Goal: Information Seeking & Learning: Learn about a topic

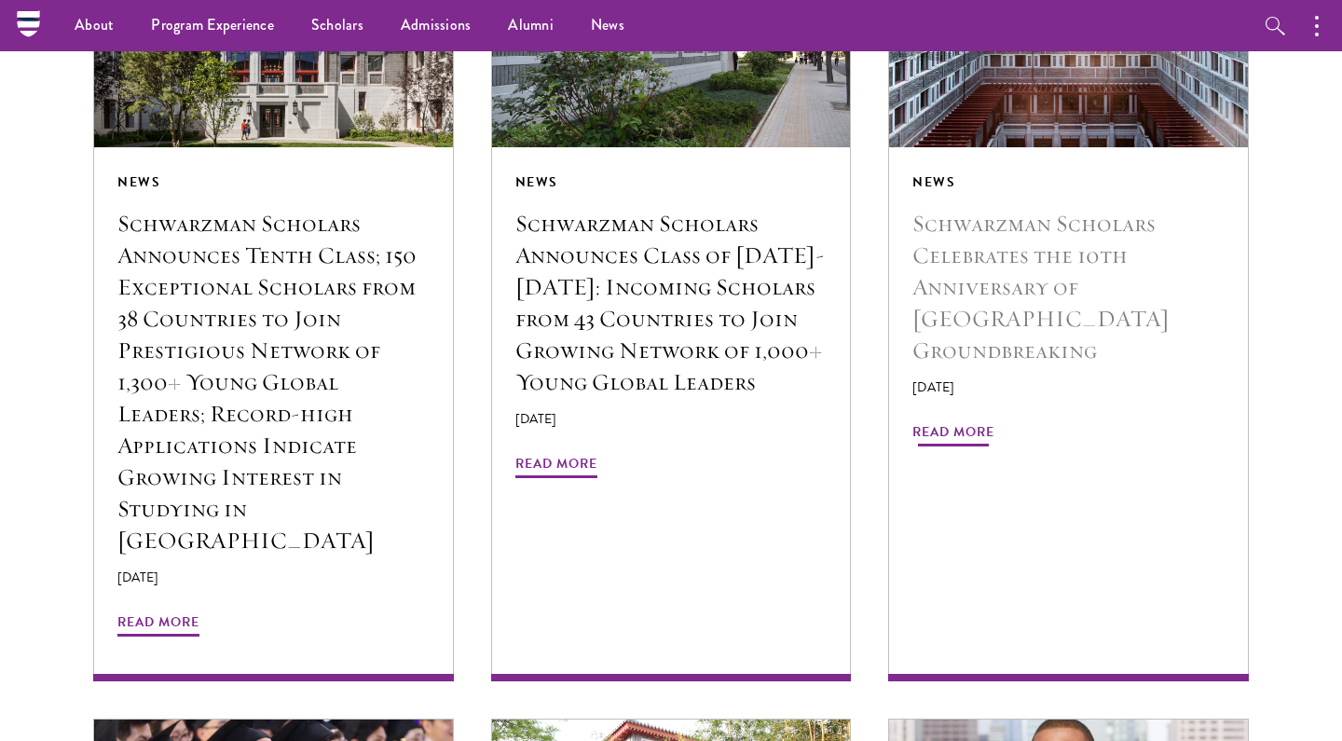
scroll to position [2224, 0]
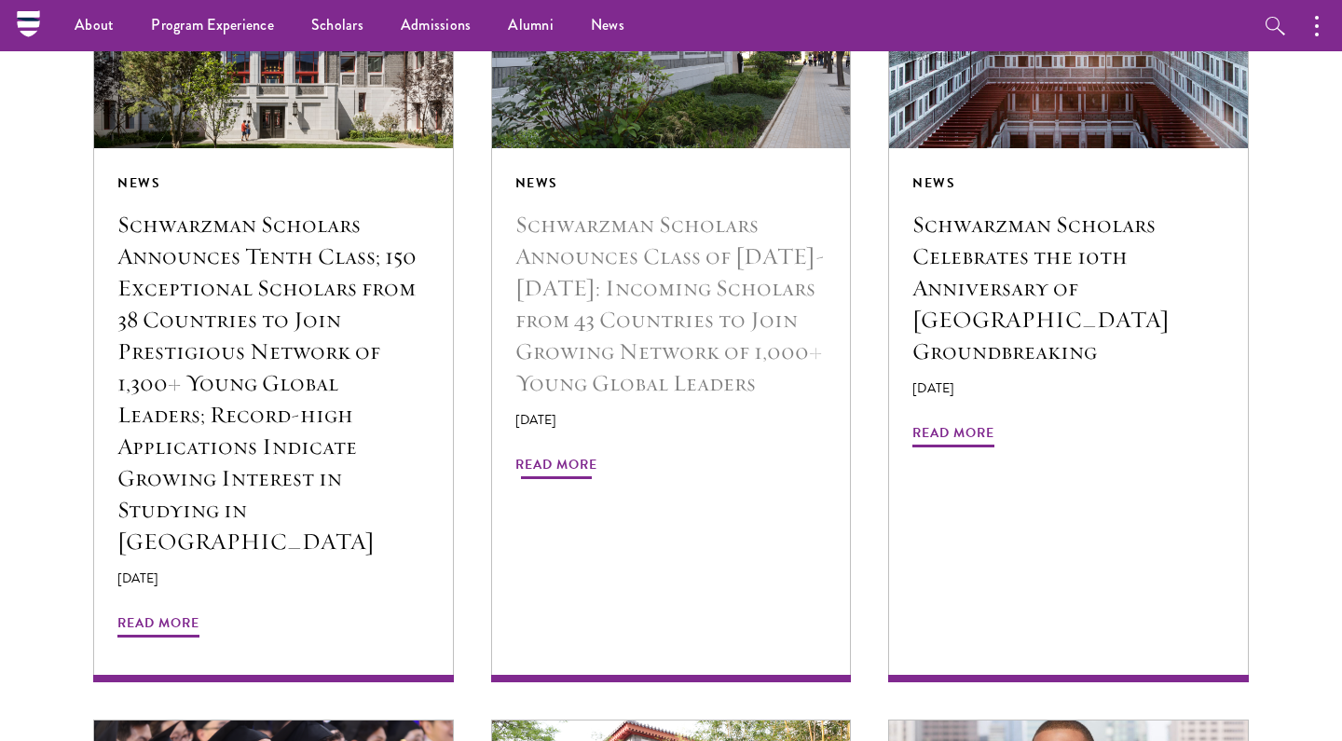
click at [791, 349] on h5 "Schwarzman Scholars Announces Class of [DATE]-[DATE]: Incoming Scholars from 43…" at bounding box center [671, 304] width 312 height 190
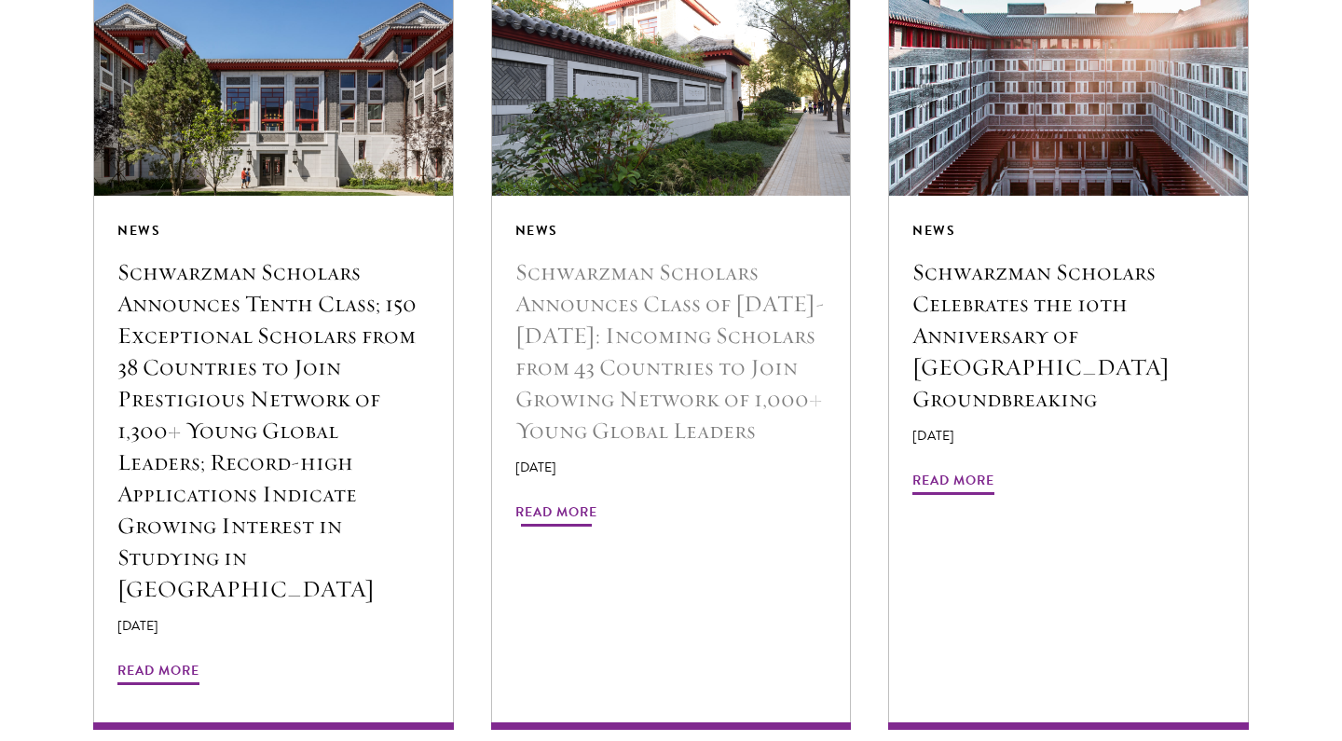
scroll to position [2322, 0]
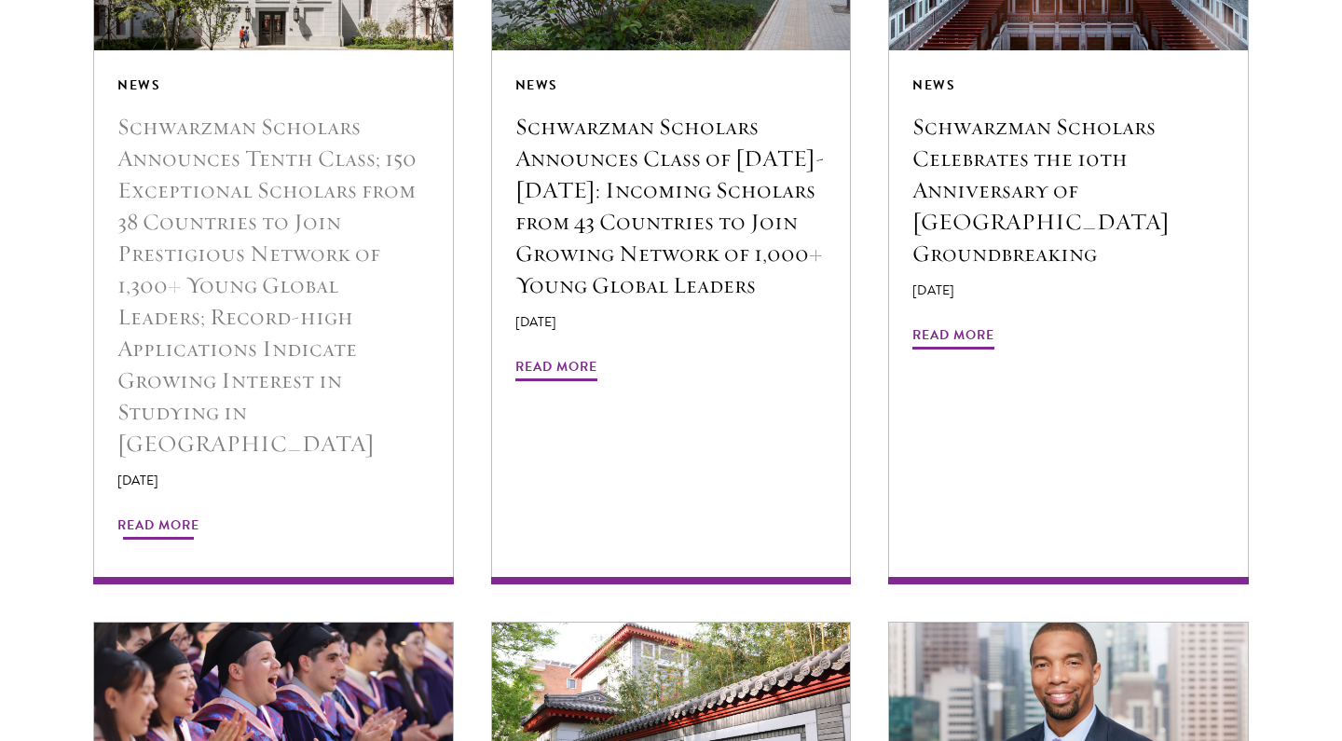
click at [216, 283] on h5 "Schwarzman Scholars Announces Tenth Class; 150 Exceptional Scholars from 38 Cou…" at bounding box center [273, 285] width 312 height 349
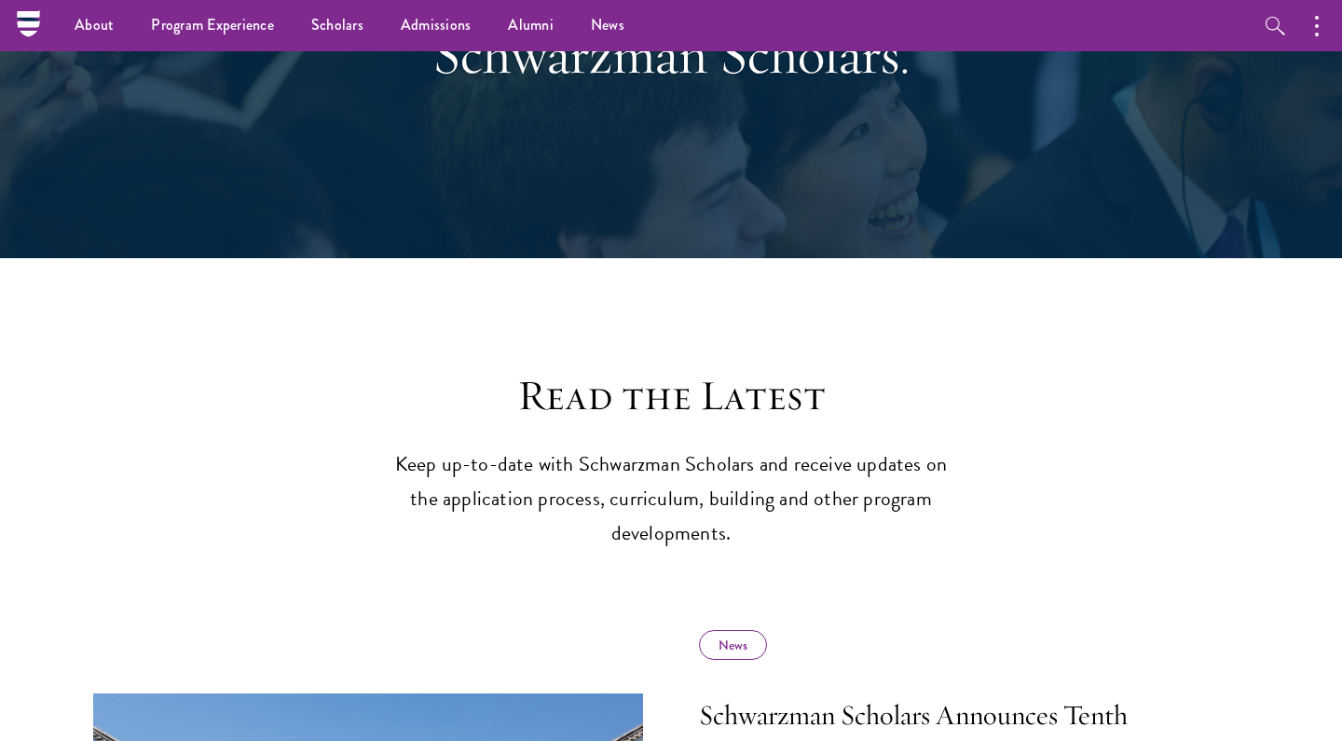
scroll to position [0, 0]
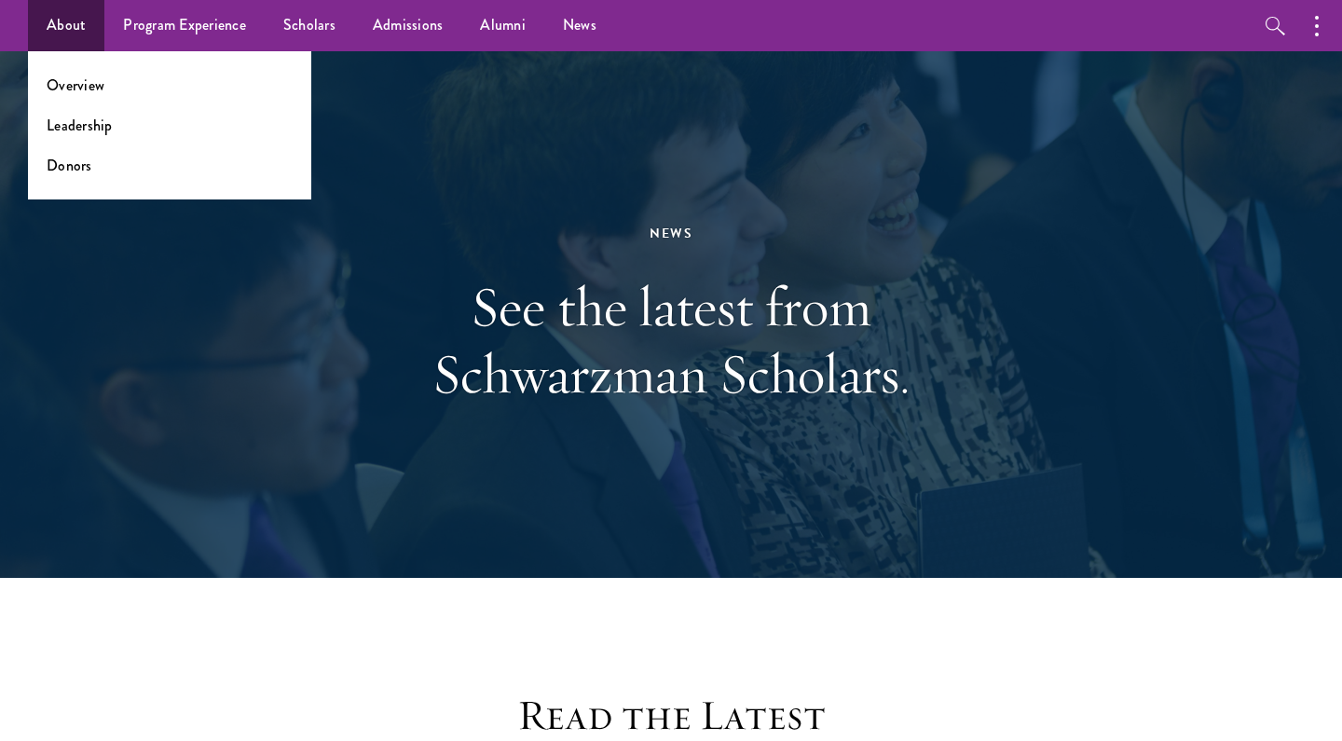
click at [88, 27] on link "About" at bounding box center [66, 25] width 76 height 51
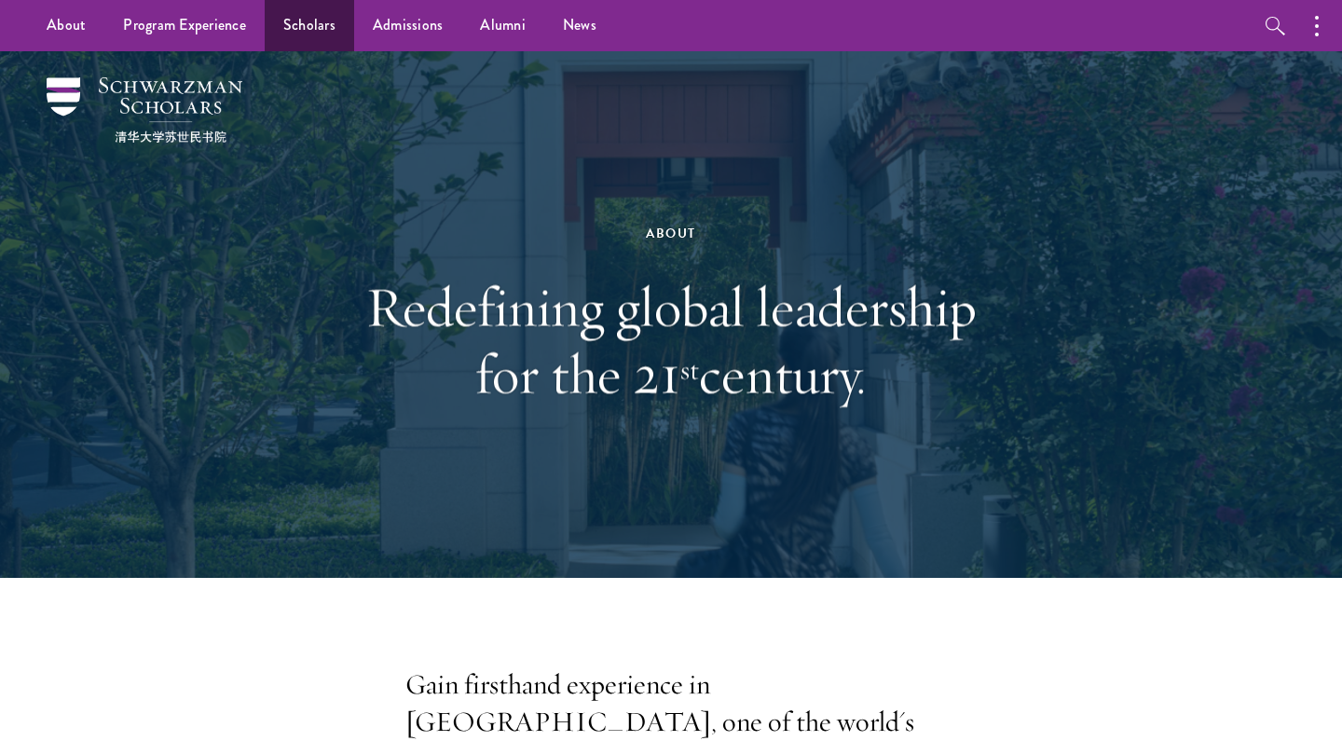
click at [326, 22] on link "Scholars" at bounding box center [309, 25] width 89 height 51
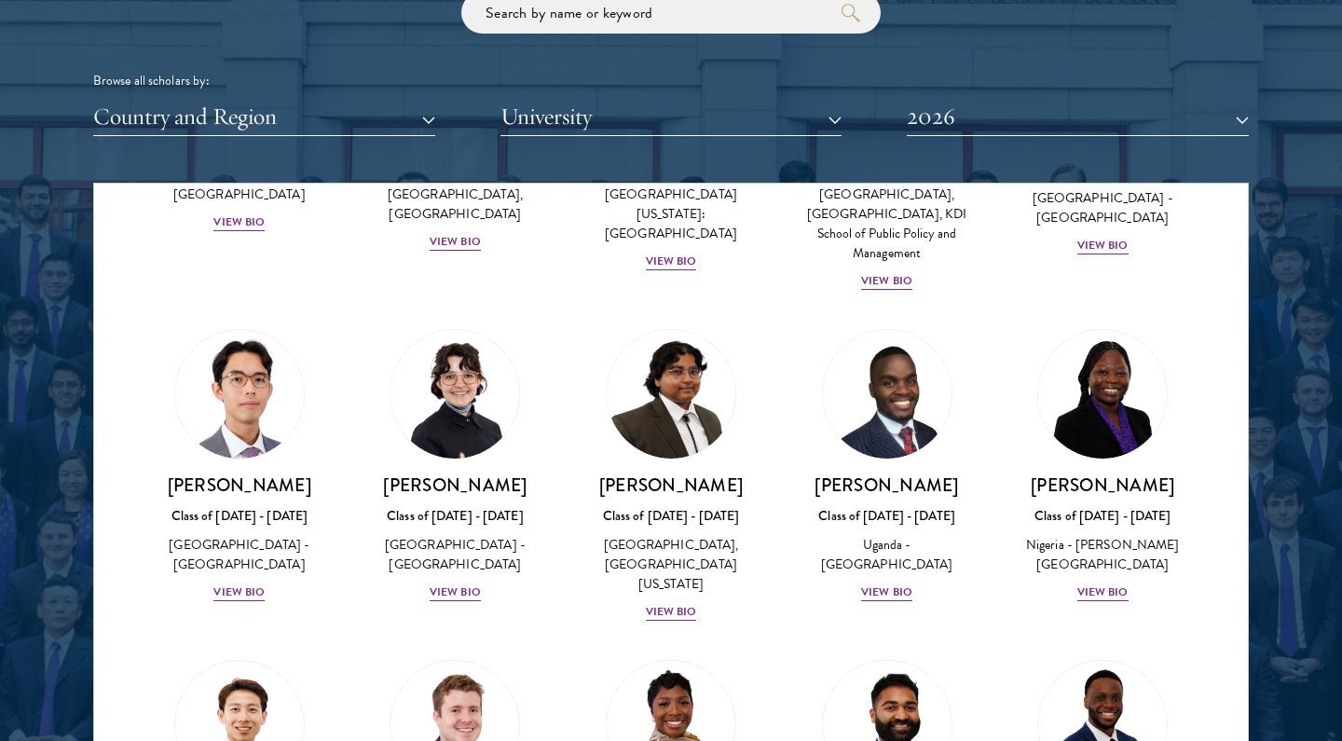
scroll to position [331, 0]
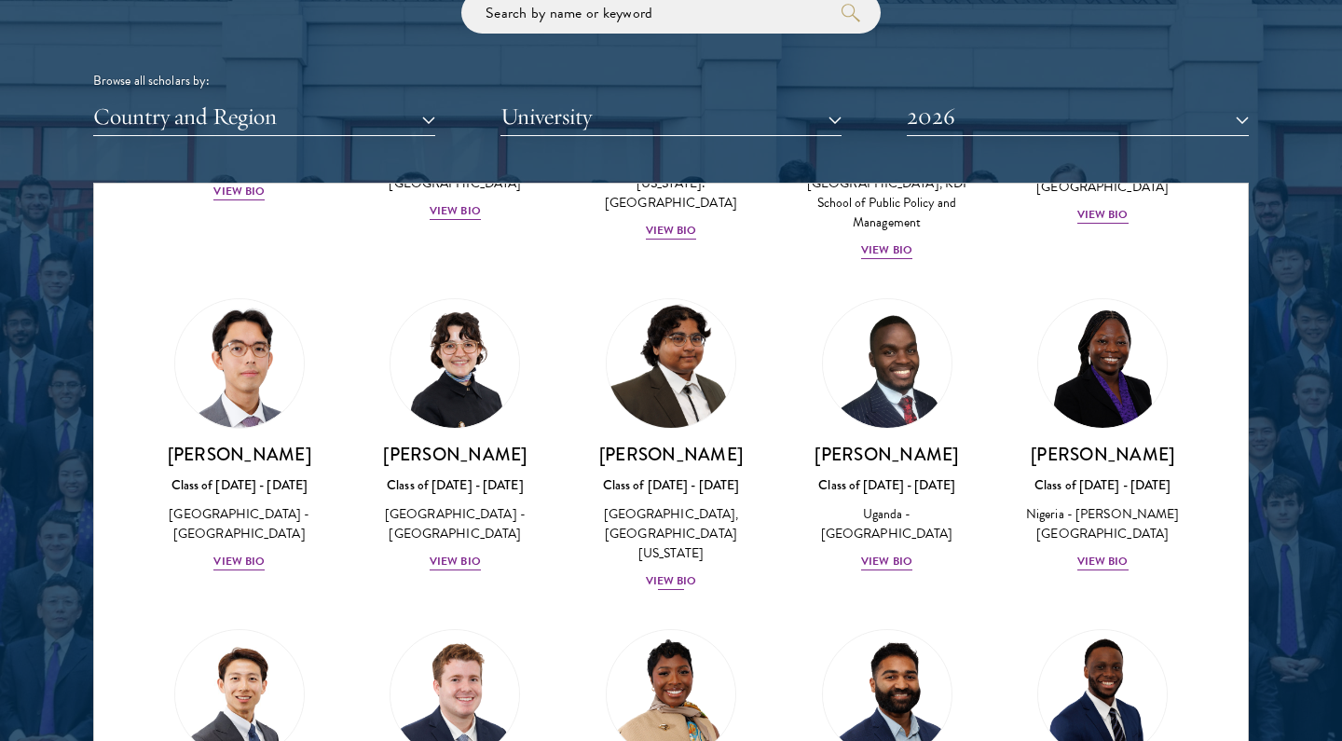
click at [677, 572] on div "View Bio" at bounding box center [671, 581] width 51 height 18
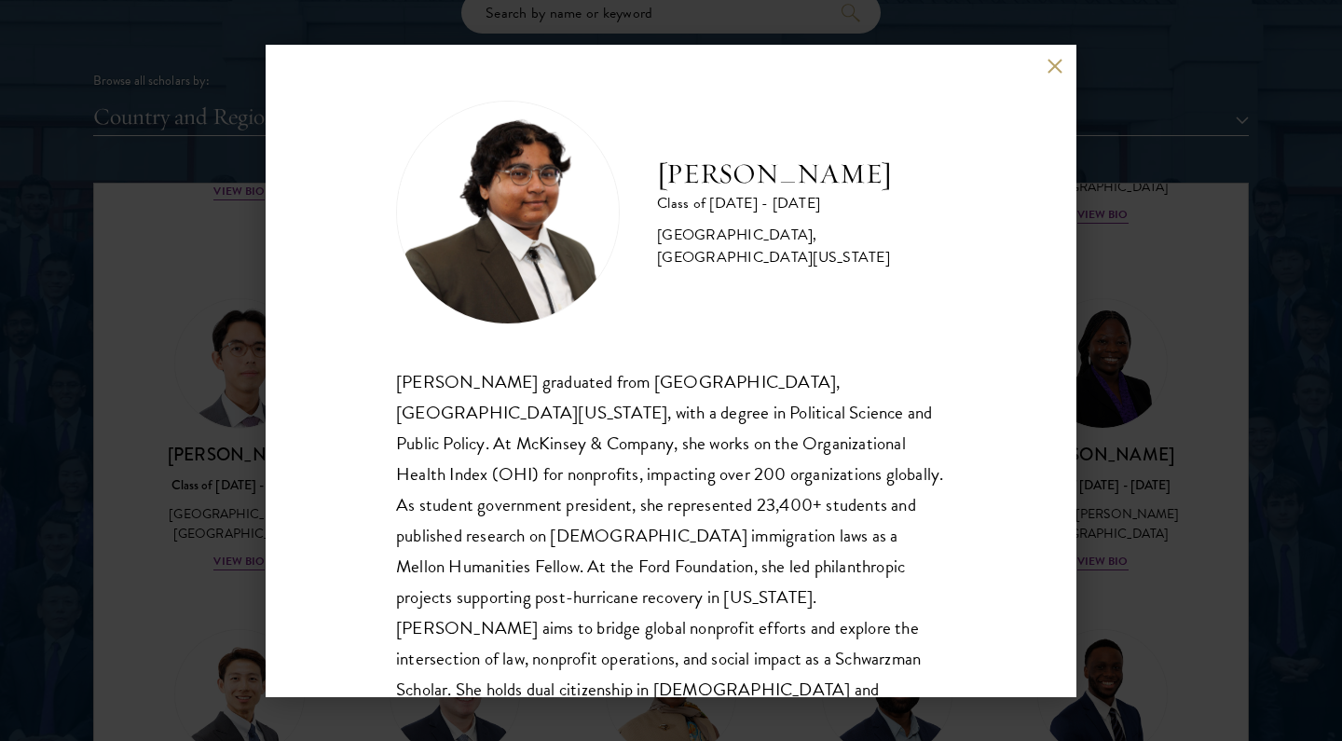
click at [1150, 120] on div "[PERSON_NAME] Class of [DATE] - [DATE] [GEOGRAPHIC_DATA] - [GEOGRAPHIC_DATA], […" at bounding box center [671, 370] width 1342 height 741
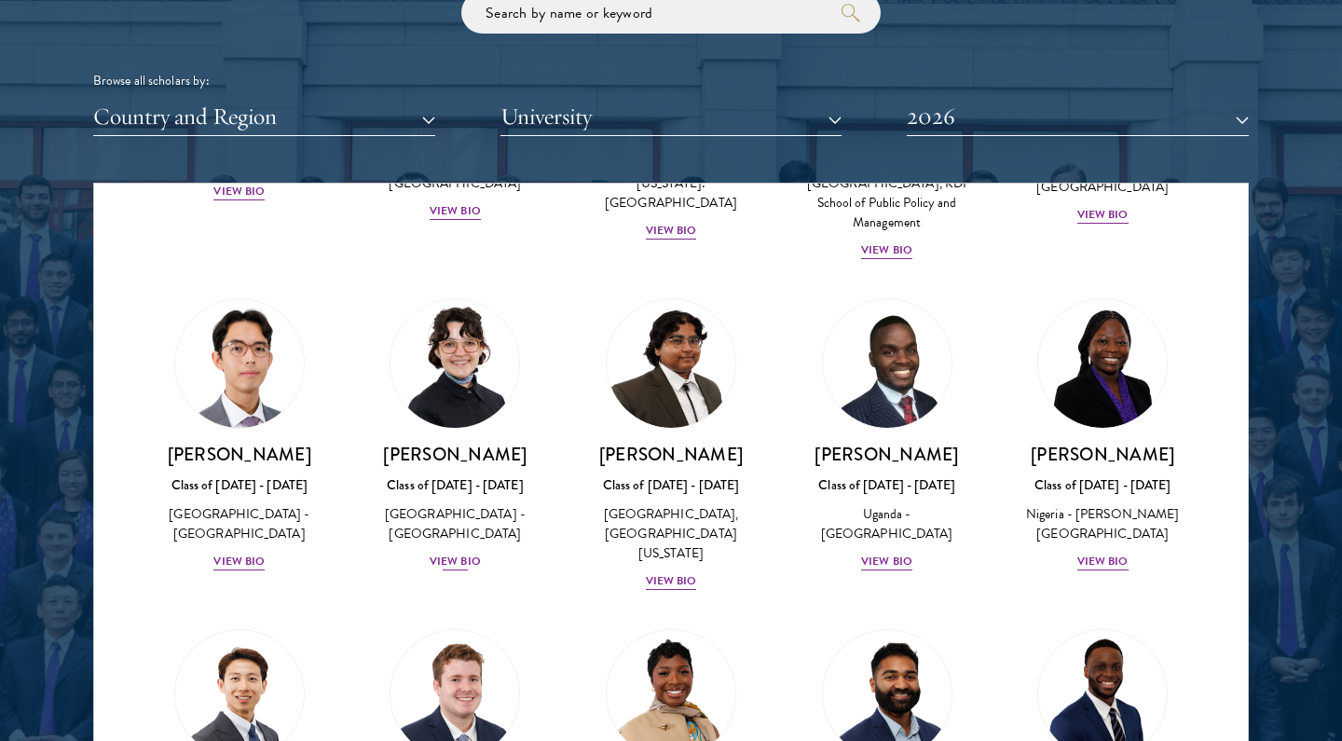
click at [450, 553] on div "View Bio" at bounding box center [455, 562] width 51 height 18
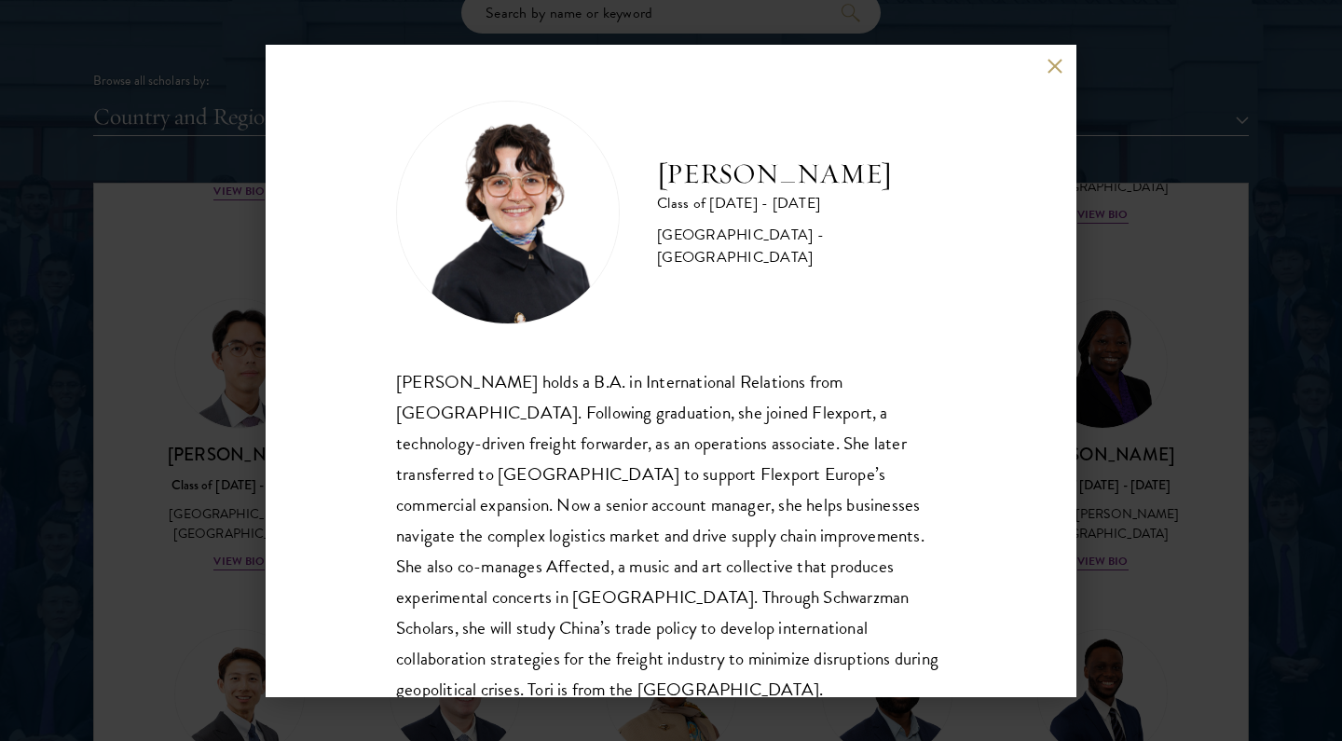
click at [1145, 429] on div "[PERSON_NAME] Class of [DATE] - [DATE] [GEOGRAPHIC_DATA] - [GEOGRAPHIC_DATA] [P…" at bounding box center [671, 370] width 1342 height 741
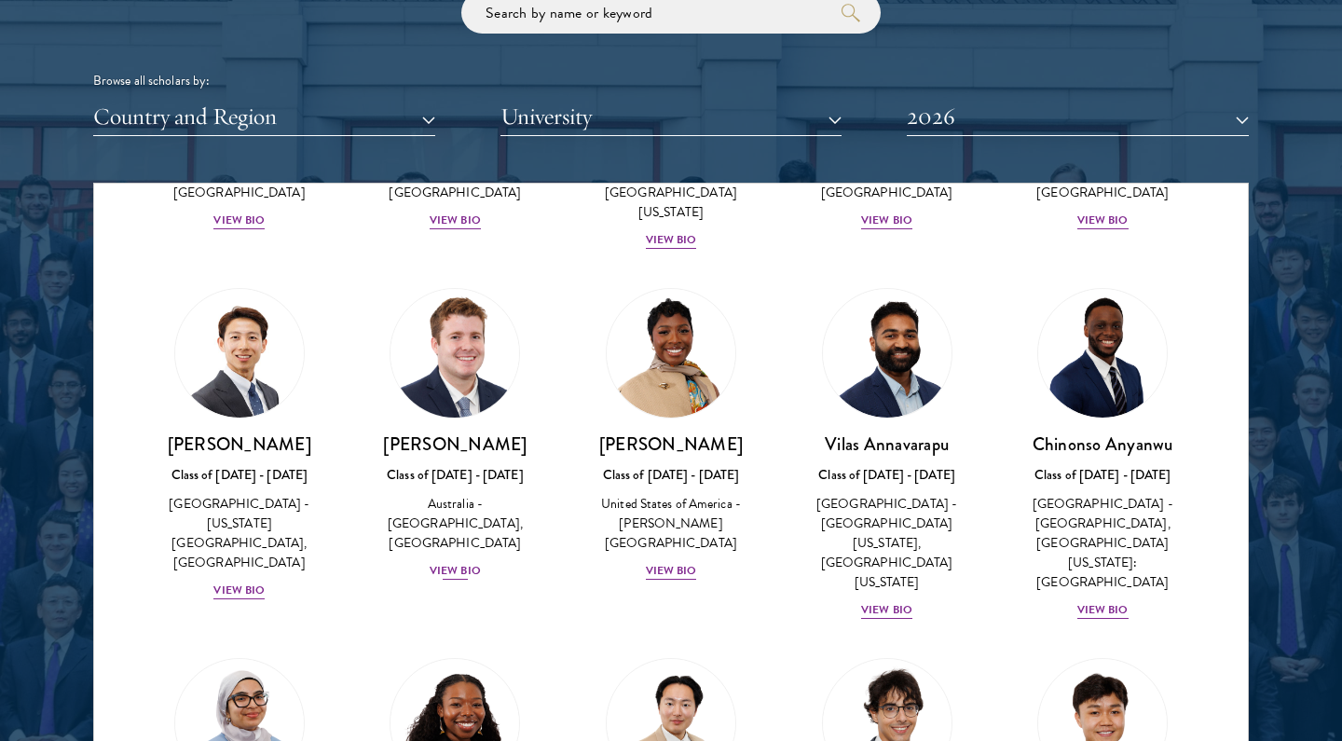
scroll to position [696, 0]
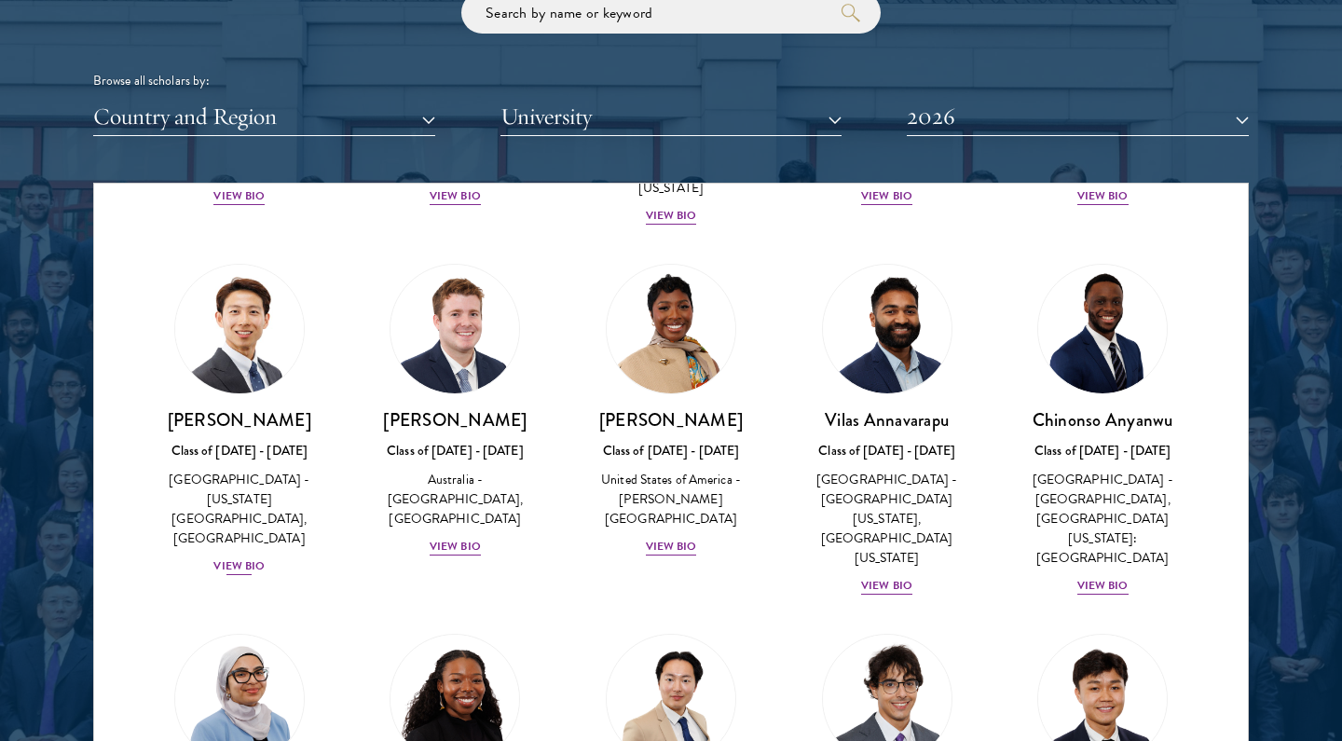
click at [252, 557] on div "View Bio" at bounding box center [238, 566] width 51 height 18
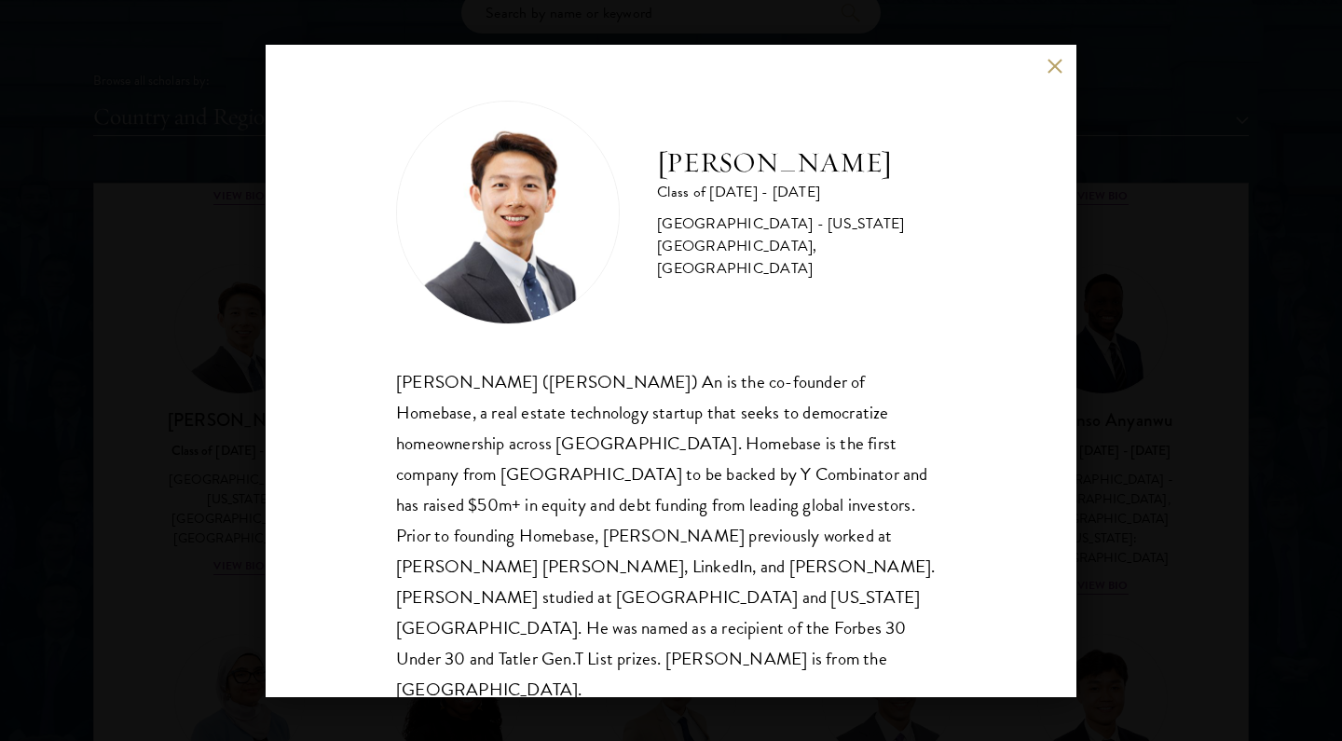
click at [1115, 438] on div "[PERSON_NAME] Class of [DATE] - [DATE] [GEOGRAPHIC_DATA] - [US_STATE][GEOGRAPHI…" at bounding box center [671, 370] width 1342 height 741
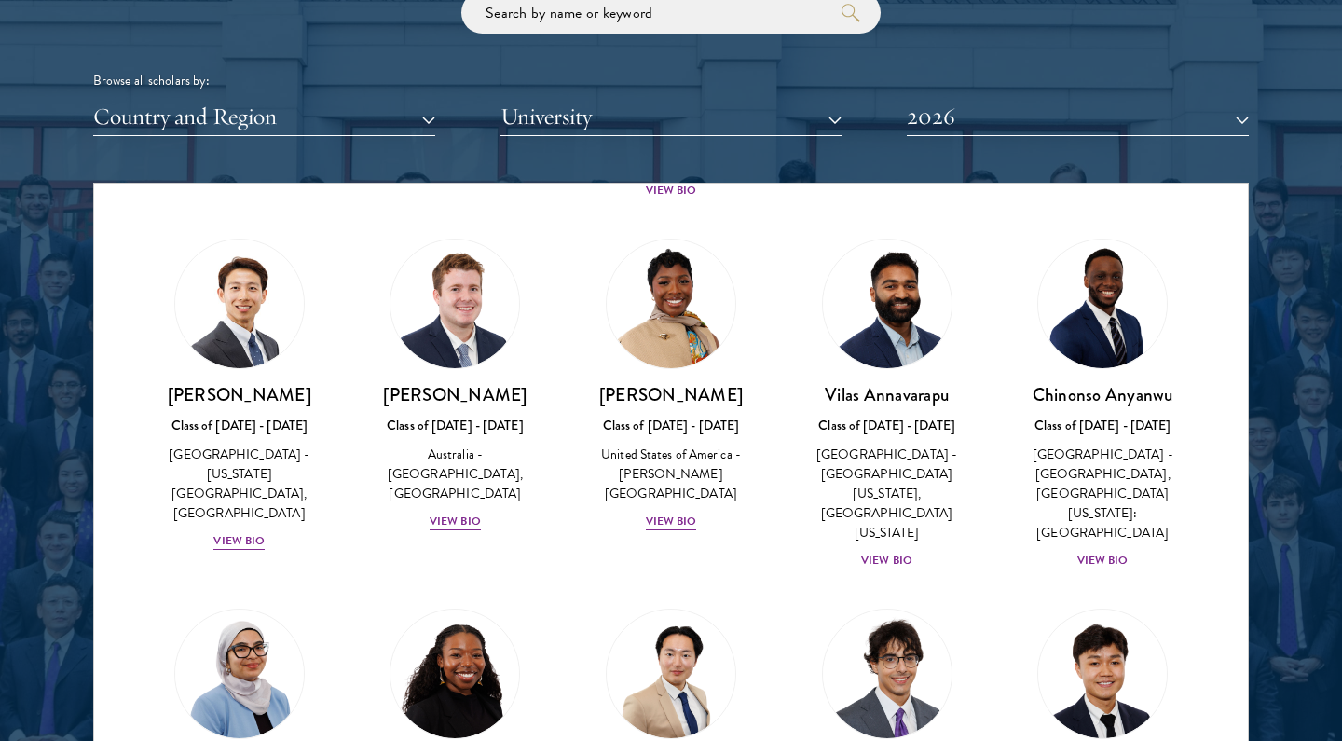
scroll to position [730, 0]
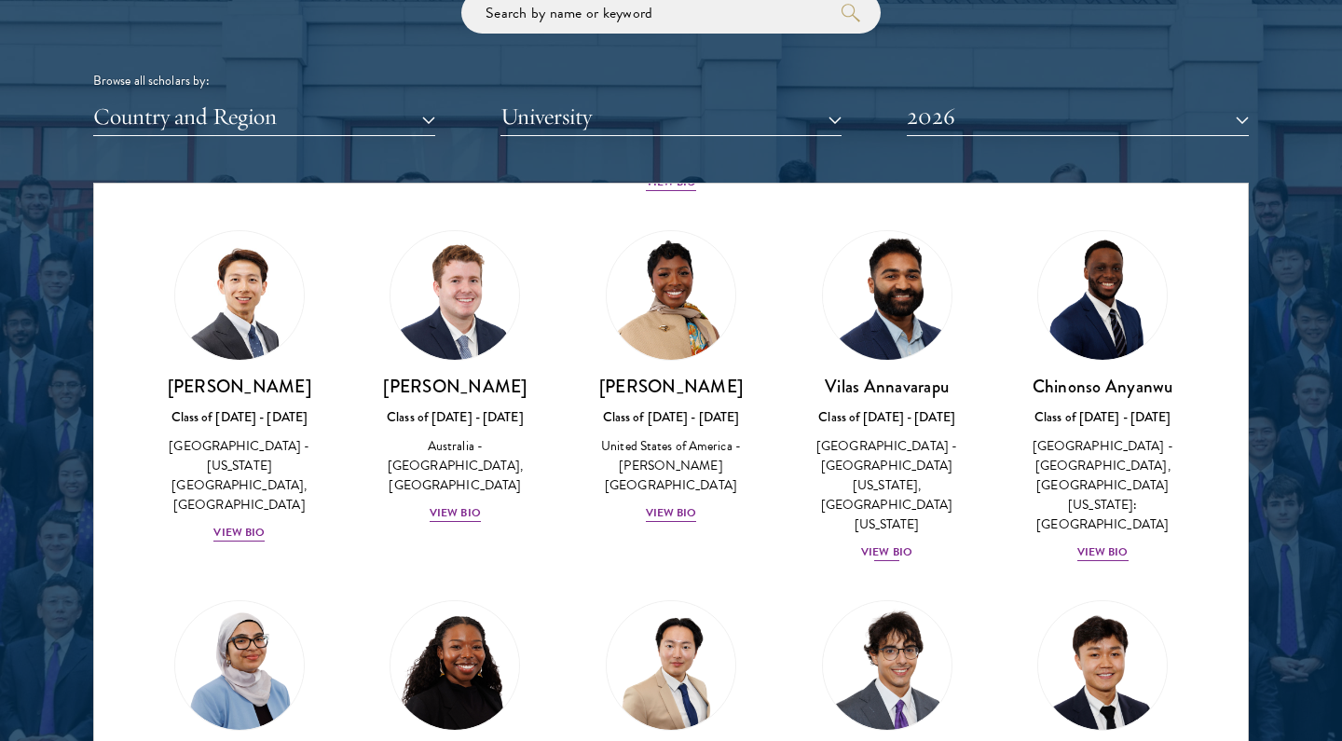
click at [892, 543] on div "View Bio" at bounding box center [886, 552] width 51 height 18
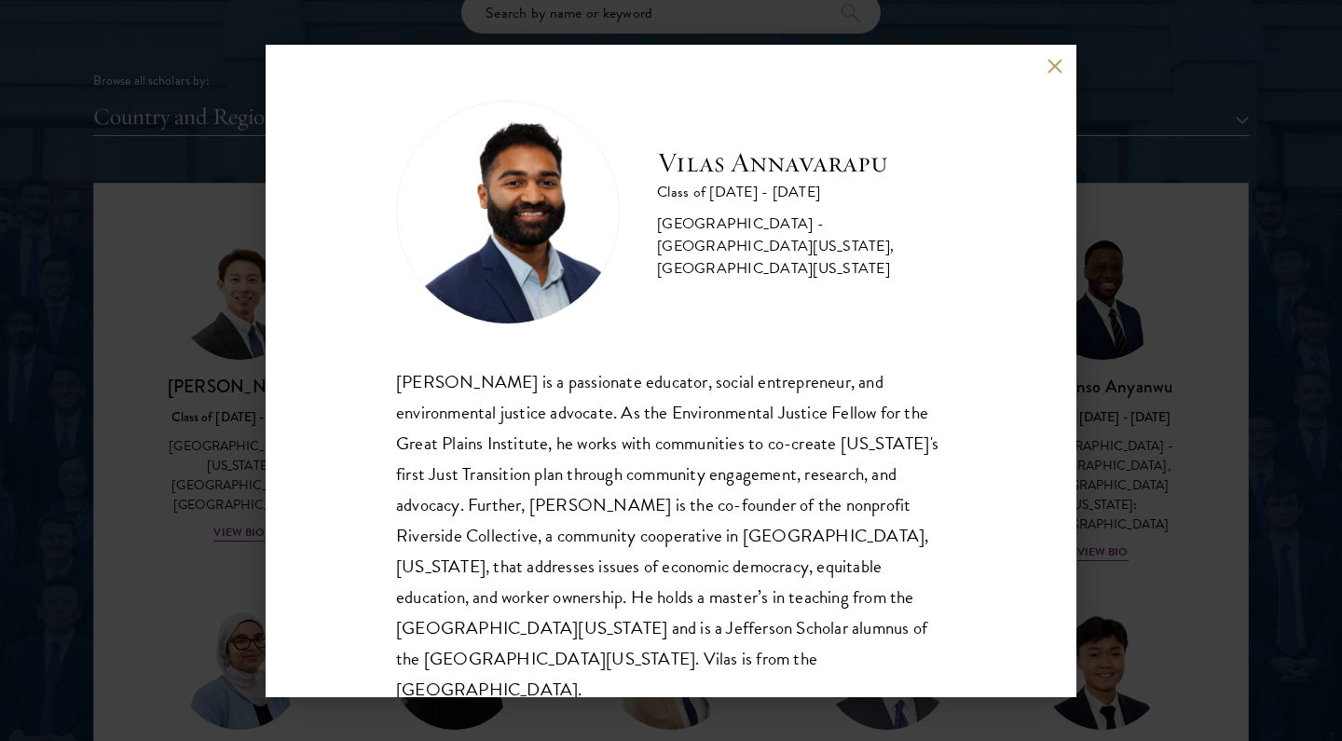
click at [1130, 504] on div "[PERSON_NAME] Class of [DATE] - [DATE] [GEOGRAPHIC_DATA] - [GEOGRAPHIC_DATA][US…" at bounding box center [671, 370] width 1342 height 741
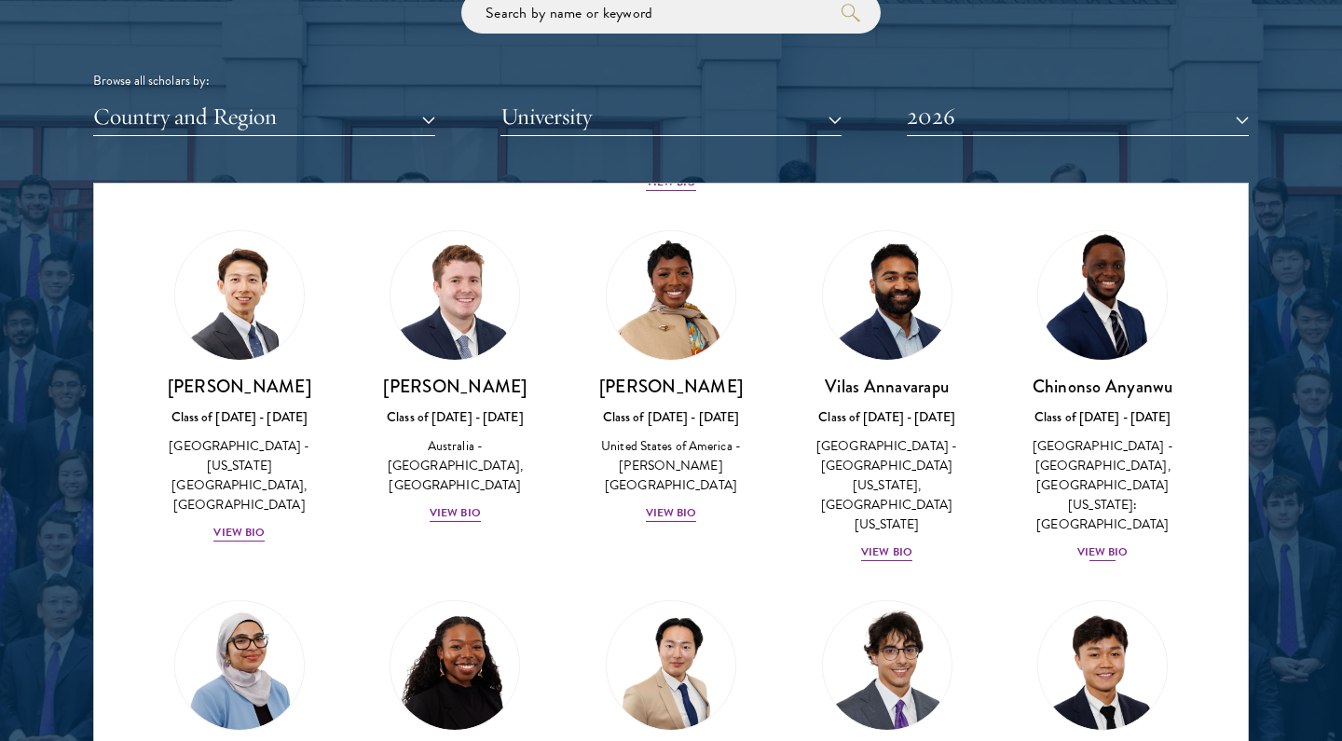
click at [1122, 543] on div "View Bio" at bounding box center [1102, 552] width 51 height 18
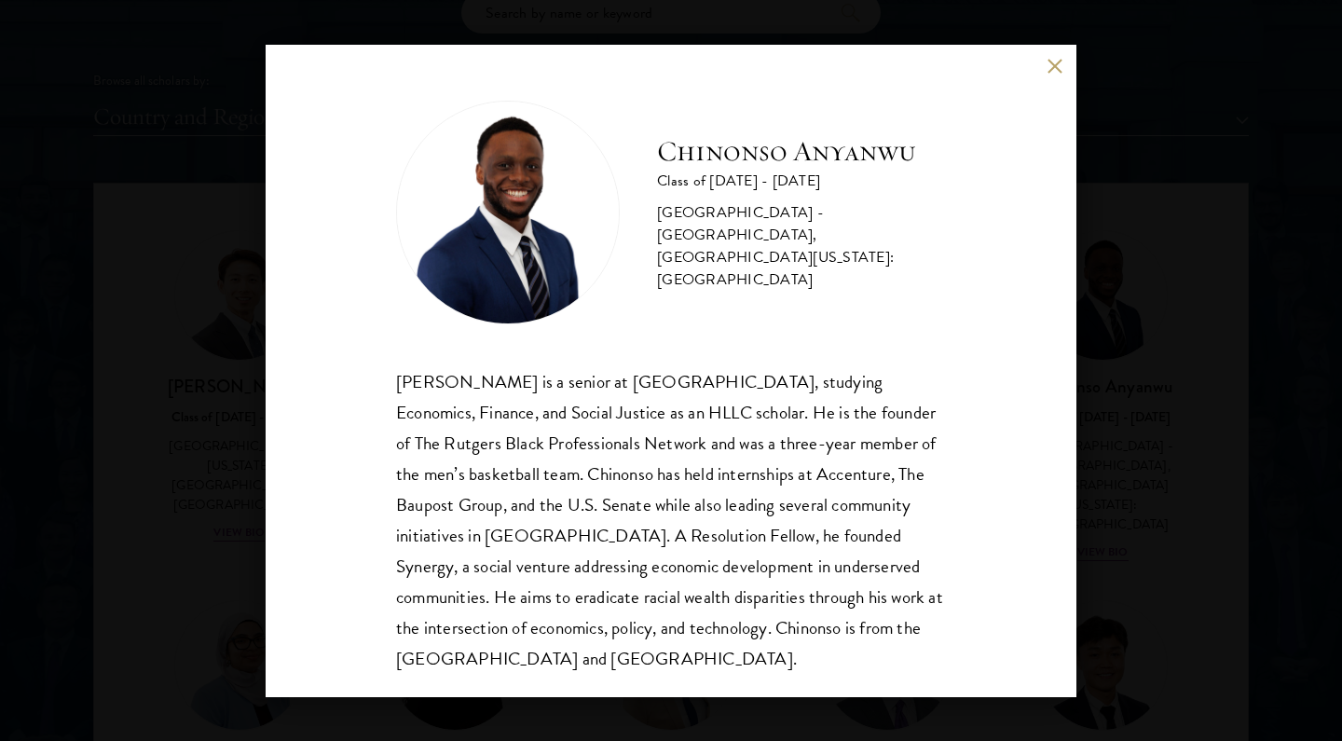
click at [1123, 503] on div "[PERSON_NAME] Class of [DATE] - [DATE] [GEOGRAPHIC_DATA] - [GEOGRAPHIC_DATA], […" at bounding box center [671, 370] width 1342 height 741
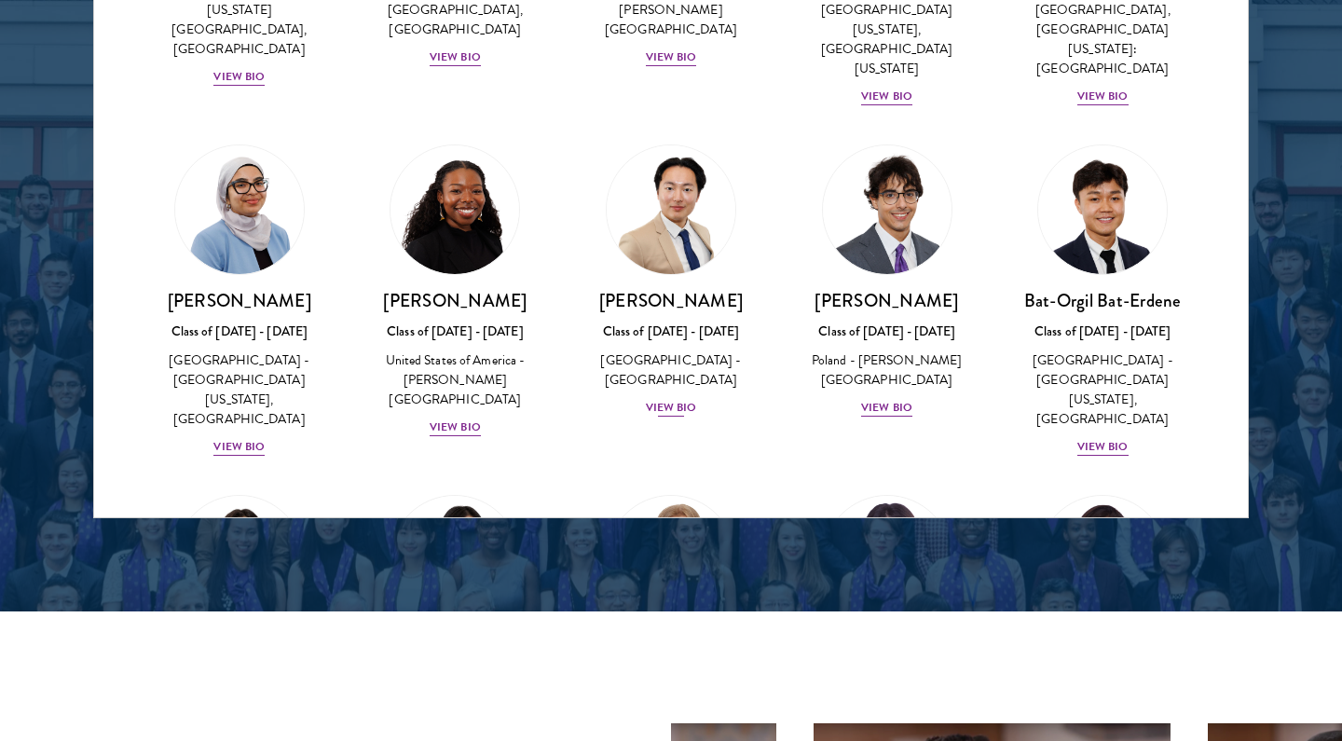
scroll to position [976, 0]
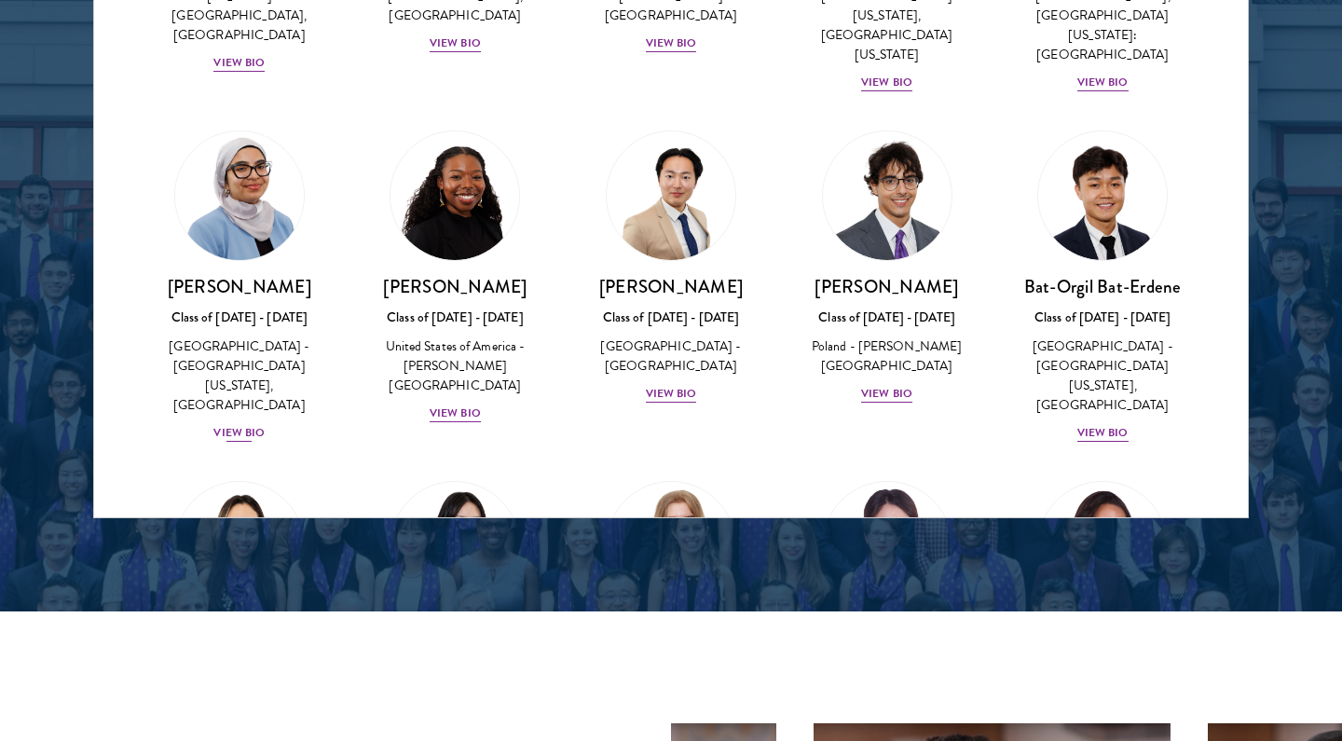
click at [254, 424] on div "View Bio" at bounding box center [238, 433] width 51 height 18
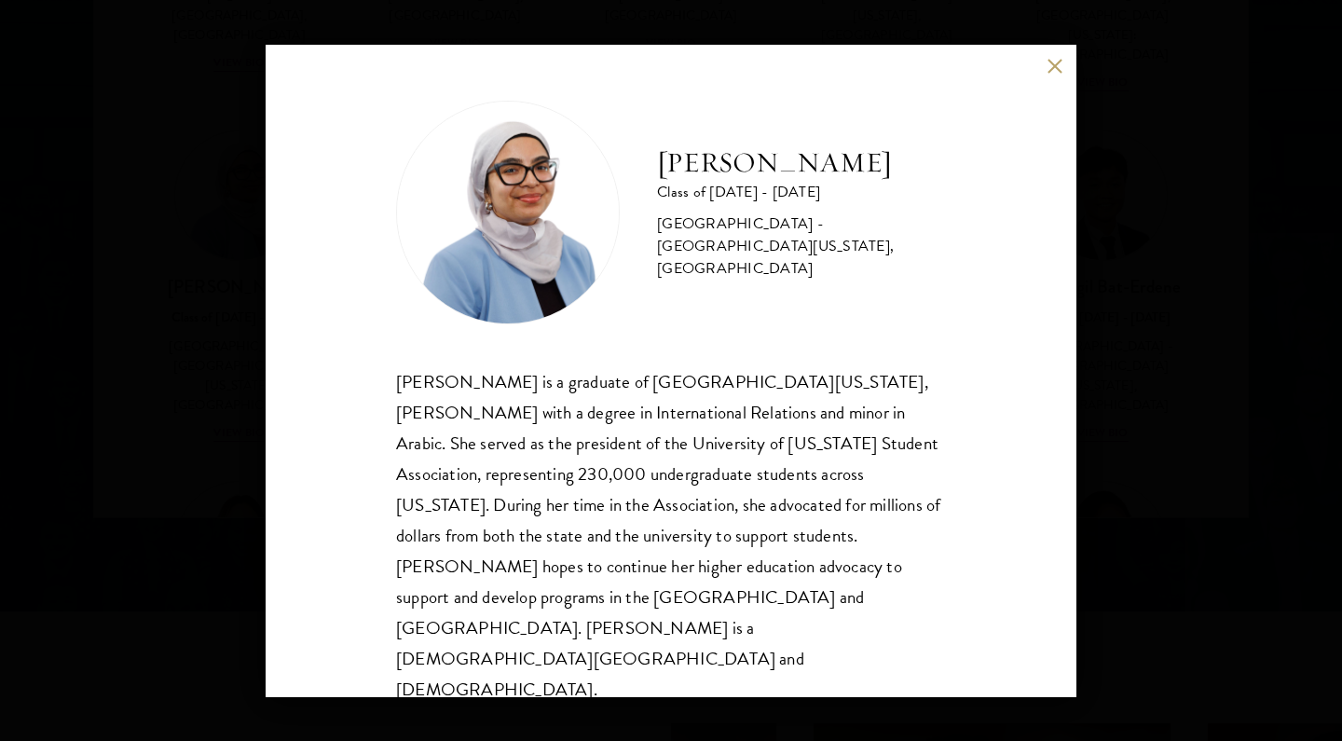
click at [1142, 332] on div "[PERSON_NAME] Class of [DATE] - [DATE] [GEOGRAPHIC_DATA] - [GEOGRAPHIC_DATA][US…" at bounding box center [671, 370] width 1342 height 741
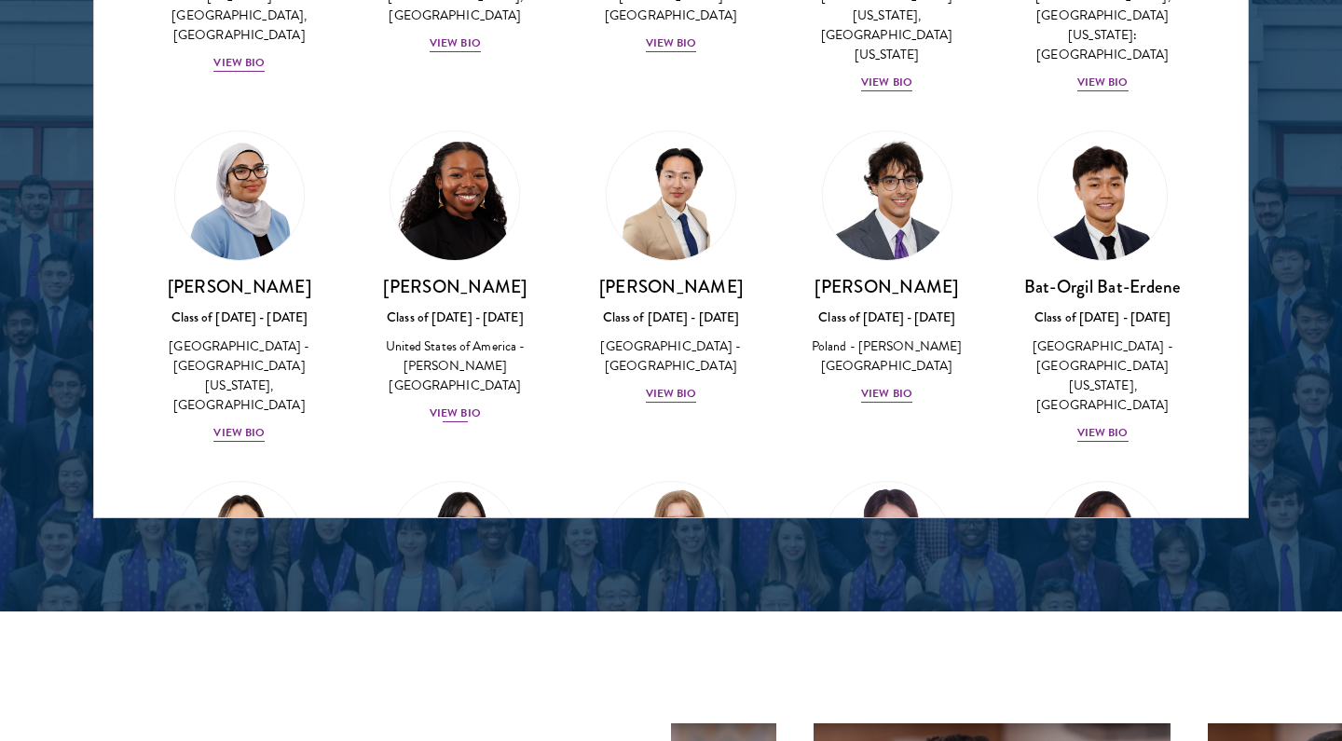
click at [452, 404] on div "View Bio" at bounding box center [455, 413] width 51 height 18
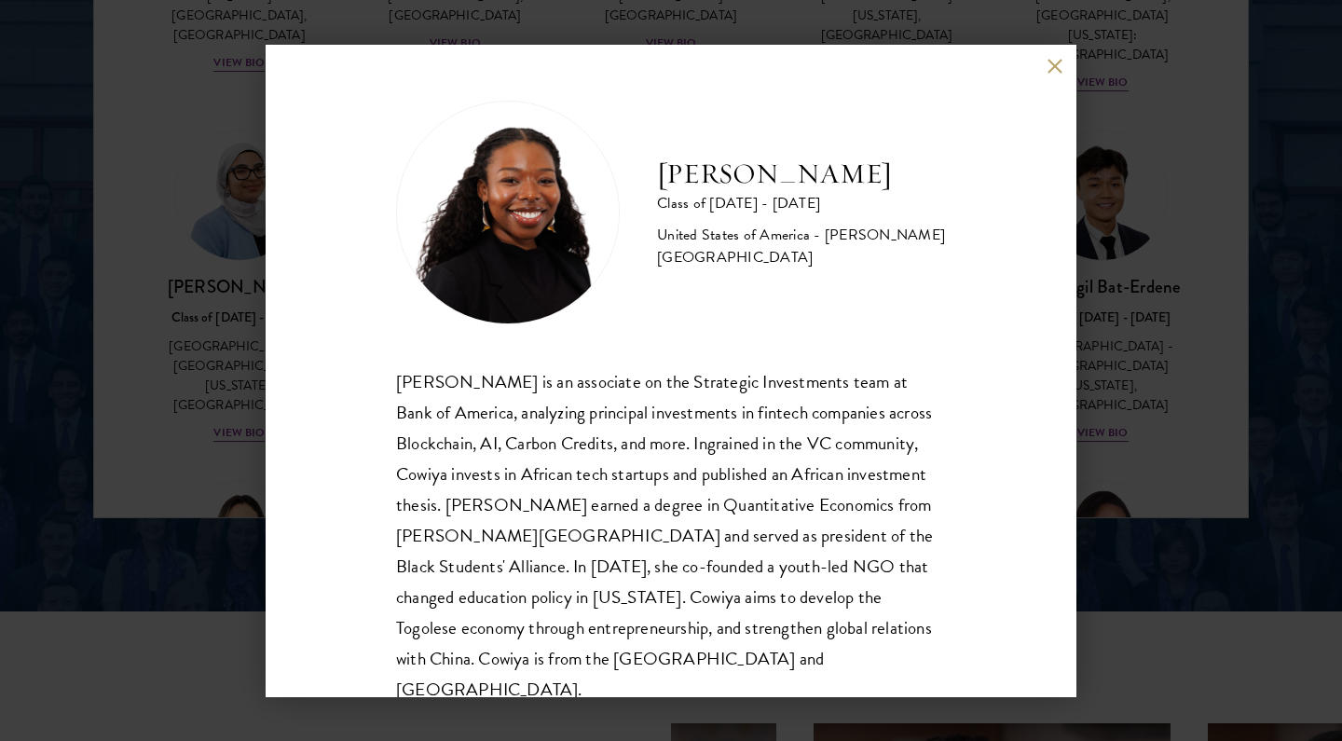
click at [1144, 338] on div "[PERSON_NAME] Class of [DATE] - [DATE] [GEOGRAPHIC_DATA] - [PERSON_NAME][GEOGRA…" at bounding box center [671, 370] width 1342 height 741
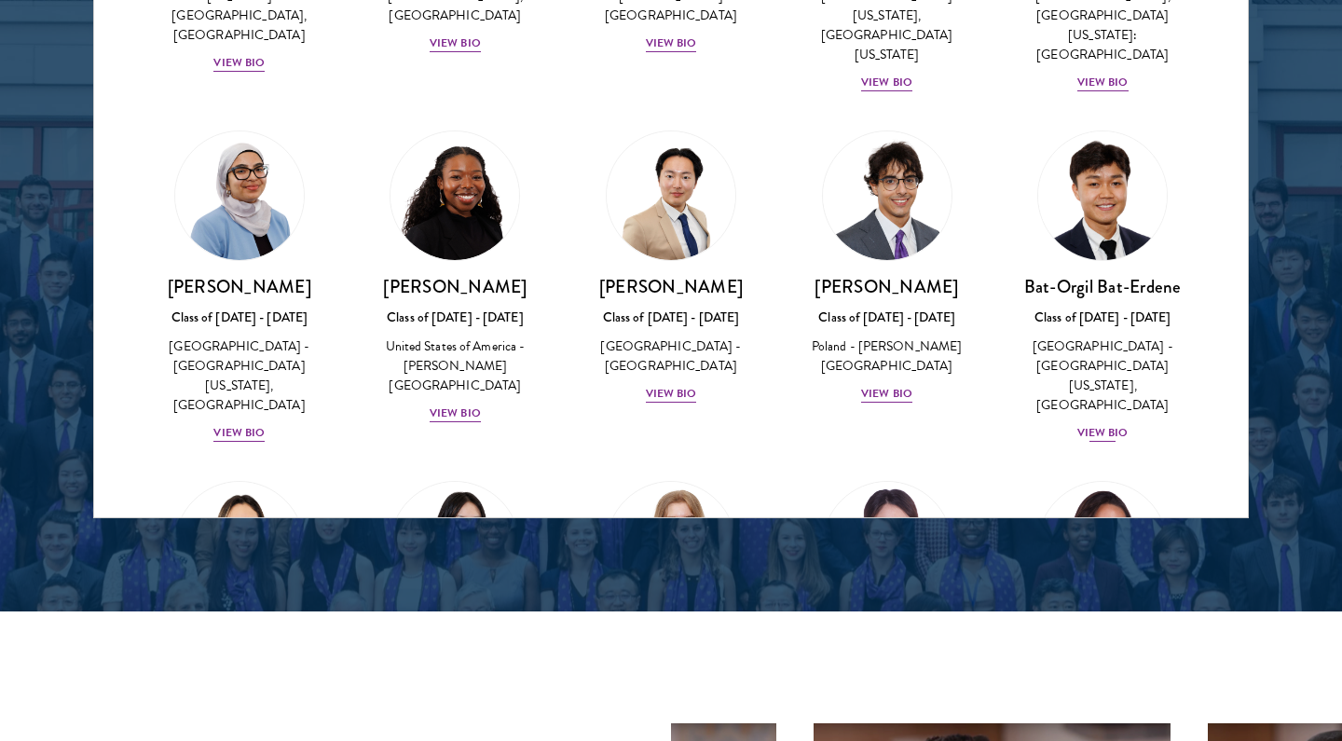
click at [1122, 424] on div "View Bio" at bounding box center [1102, 433] width 51 height 18
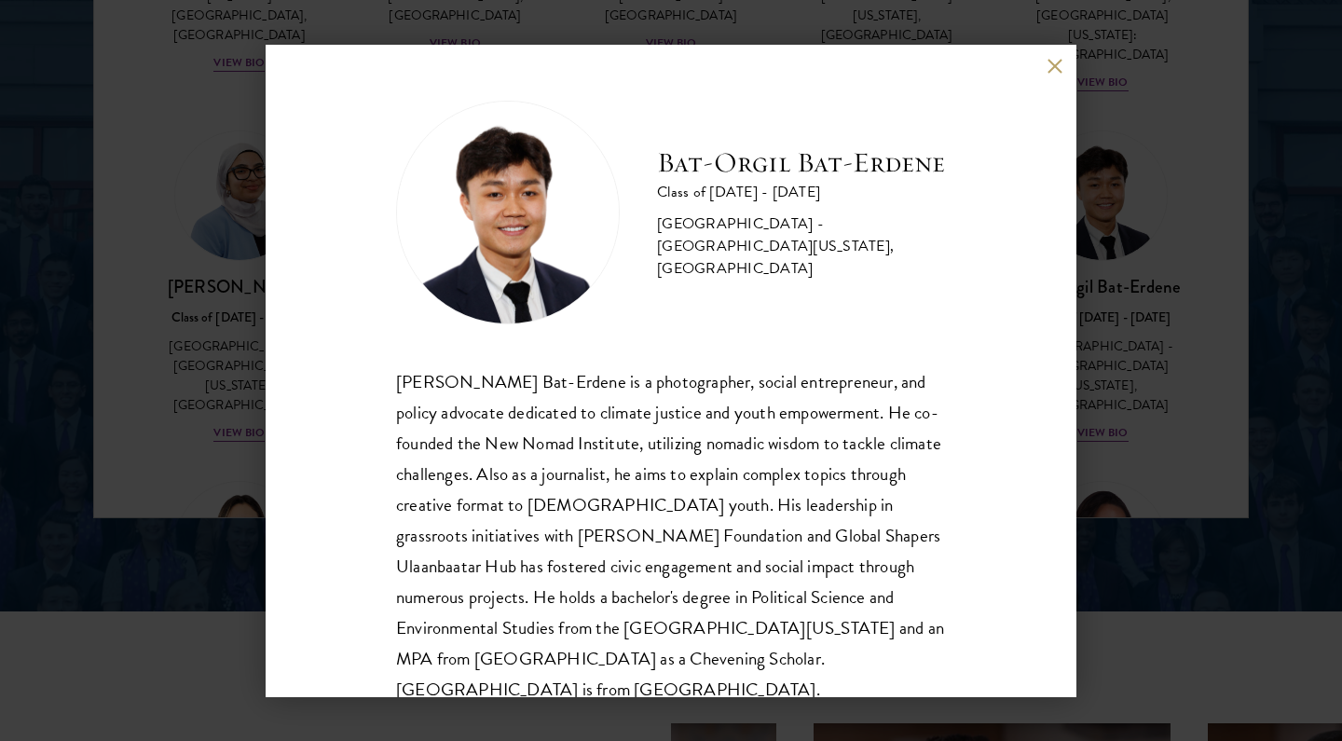
click at [1137, 350] on div "[PERSON_NAME] Bat-Erdene Class of [DATE] - [DATE] [GEOGRAPHIC_DATA] - [GEOGRAPH…" at bounding box center [671, 370] width 1342 height 741
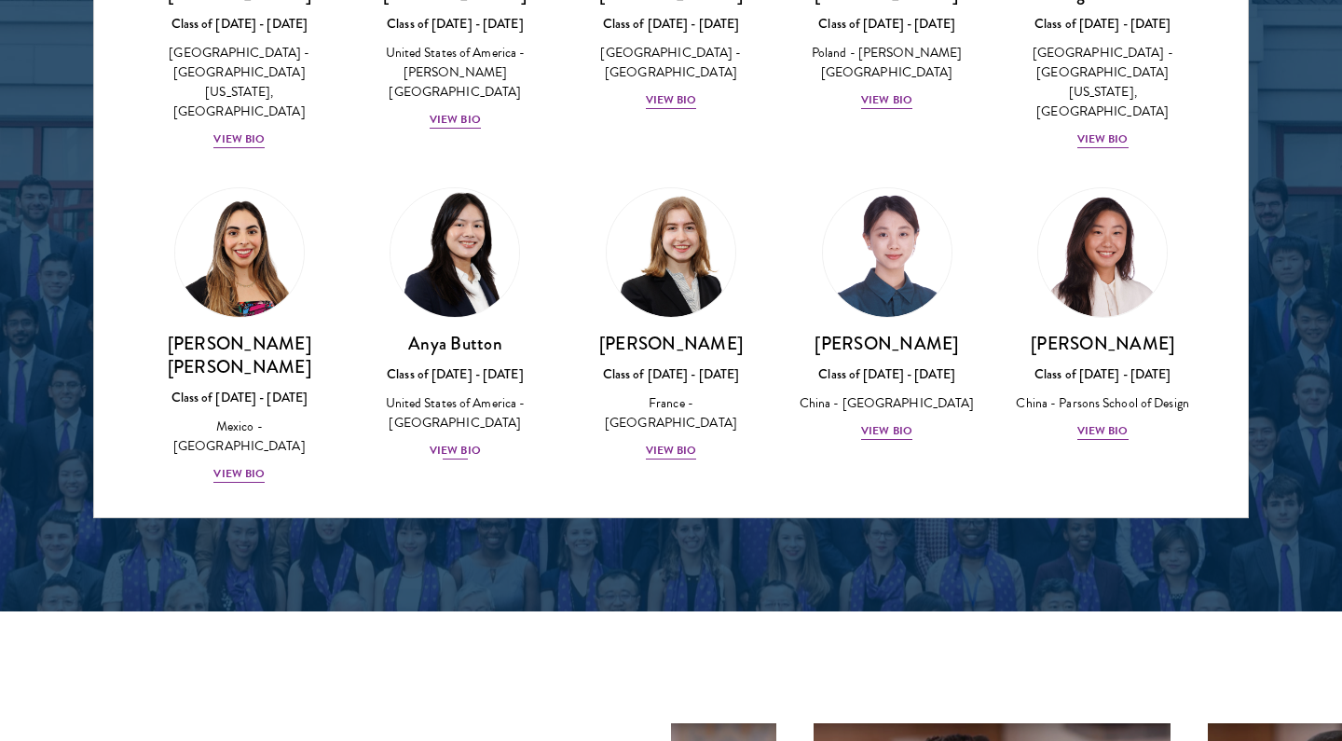
scroll to position [1270, 0]
click at [470, 441] on div "View Bio" at bounding box center [455, 450] width 51 height 18
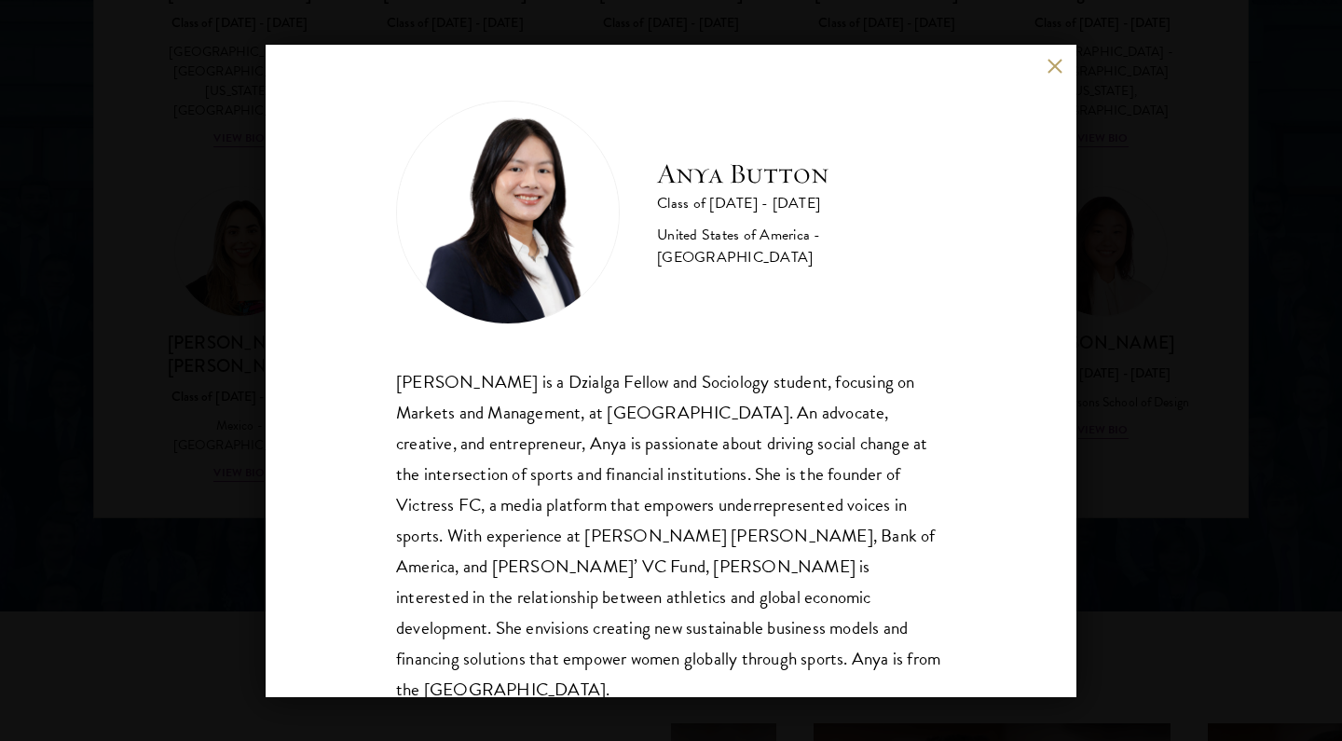
click at [1125, 289] on div "Anya Button Class of [DATE] - [DATE] [GEOGRAPHIC_DATA] - [GEOGRAPHIC_DATA] [PER…" at bounding box center [671, 370] width 1342 height 741
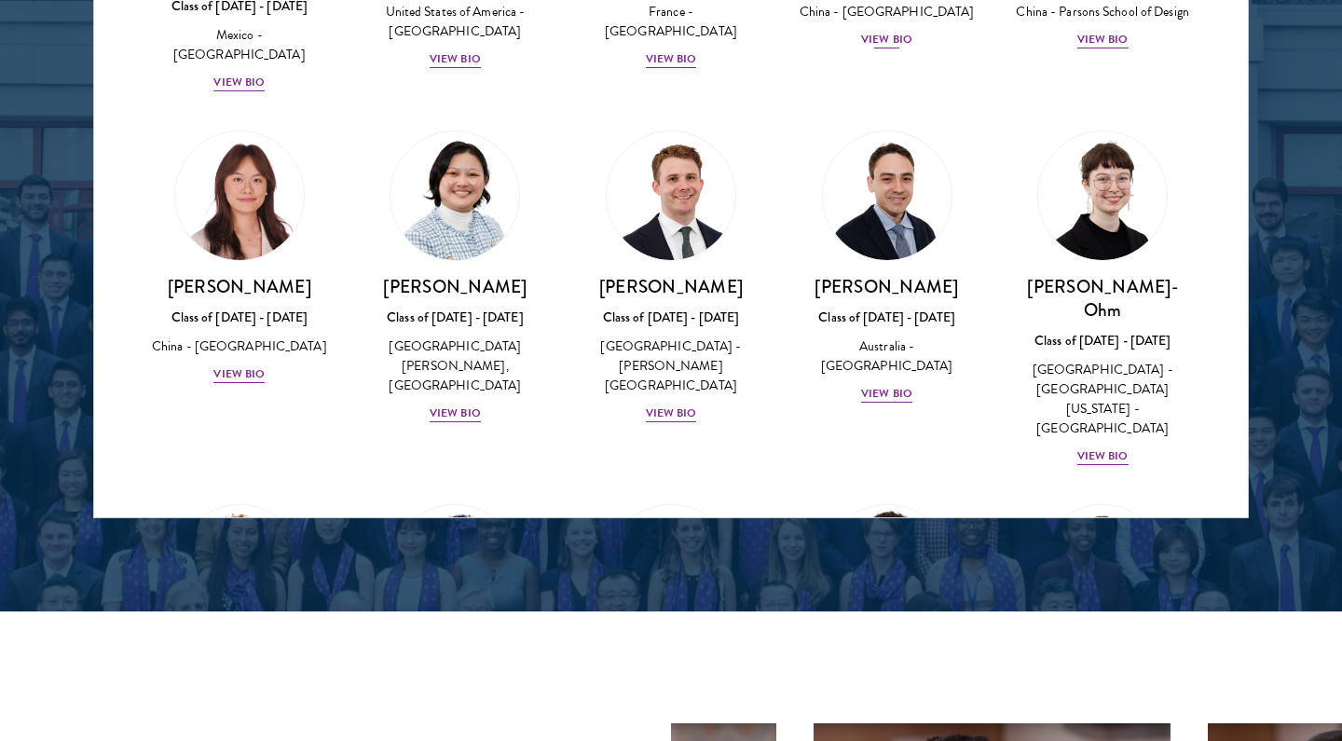
scroll to position [1678, 0]
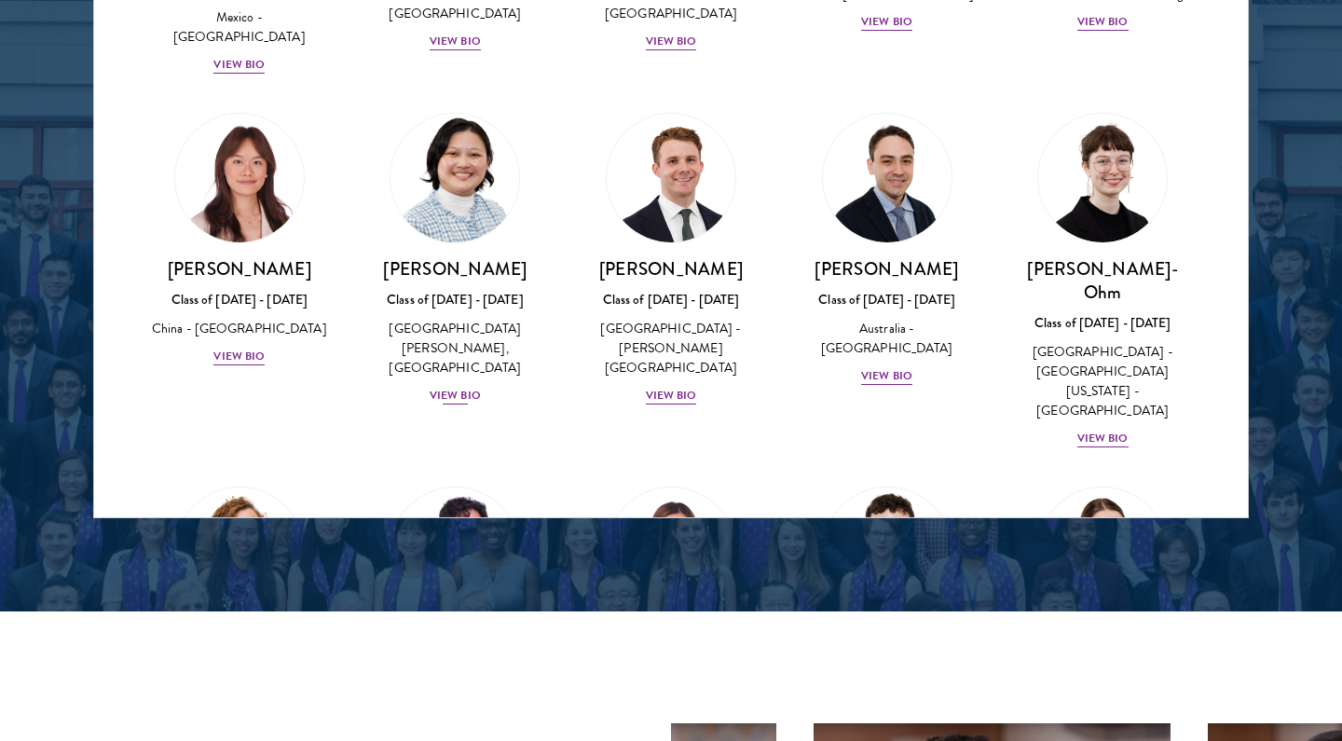
click at [460, 387] on div "View Bio" at bounding box center [455, 396] width 51 height 18
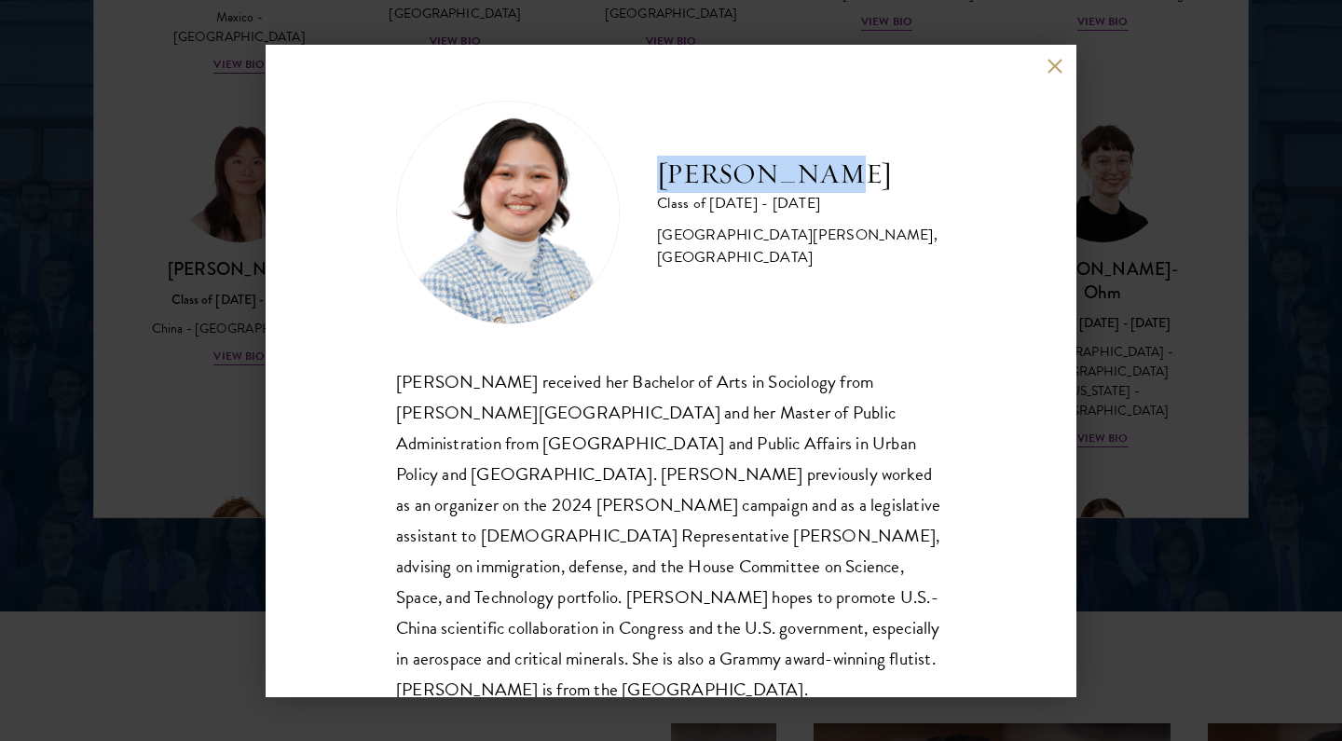
drag, startPoint x: 658, startPoint y: 183, endPoint x: 904, endPoint y: 173, distance: 246.2
click at [904, 173] on h2 "[PERSON_NAME]" at bounding box center [801, 174] width 289 height 37
copy h2 "[PERSON_NAME]"
click at [1051, 71] on button at bounding box center [1055, 67] width 16 height 16
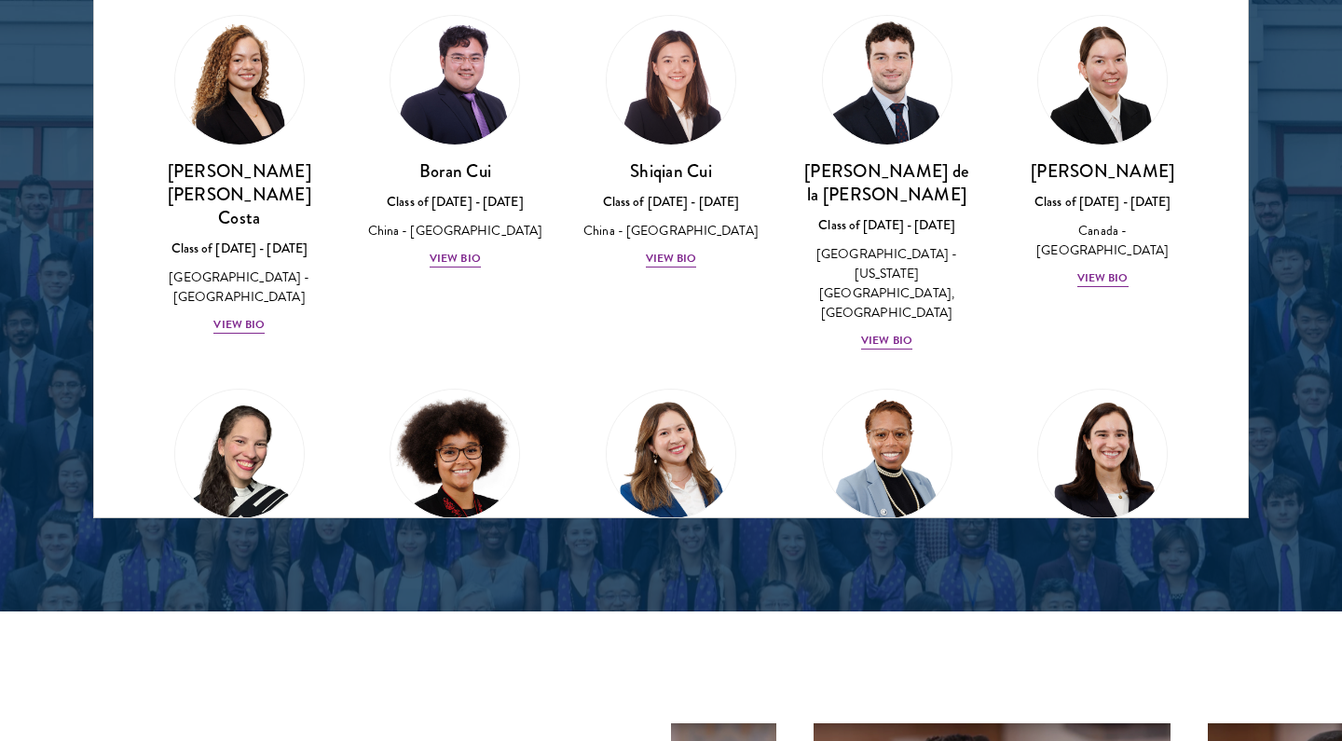
scroll to position [2154, 0]
